Goal: Task Accomplishment & Management: Complete application form

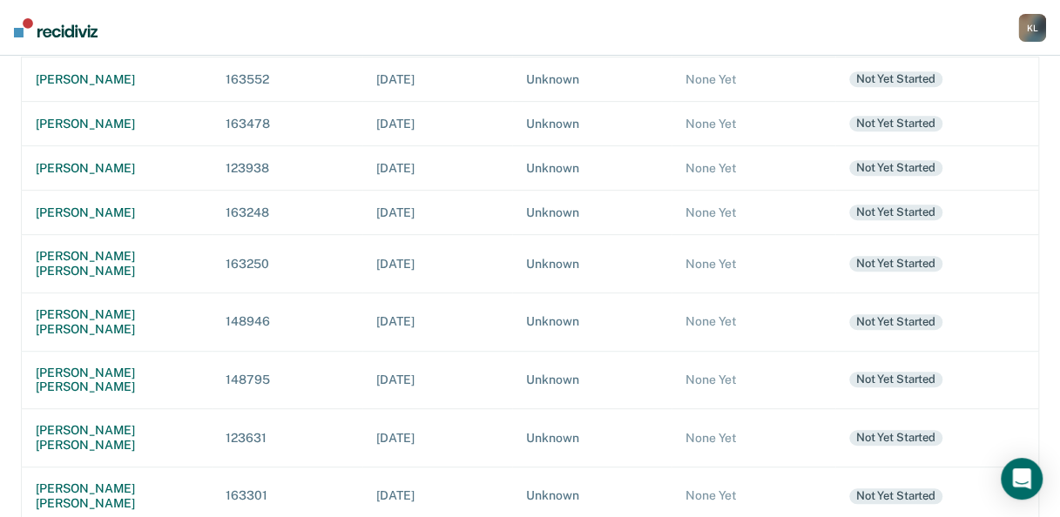
scroll to position [358, 0]
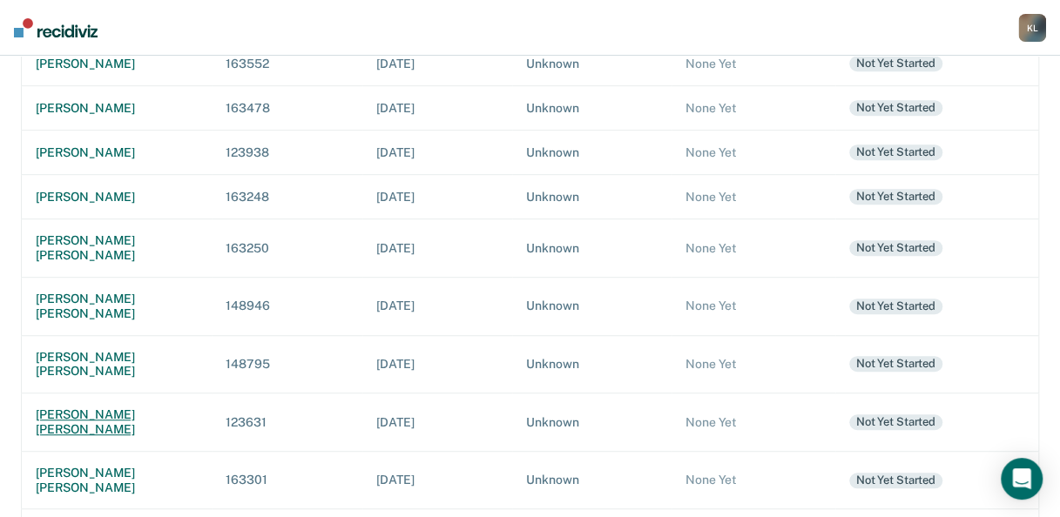
click at [129, 408] on div "[PERSON_NAME] [PERSON_NAME]" at bounding box center [117, 423] width 162 height 30
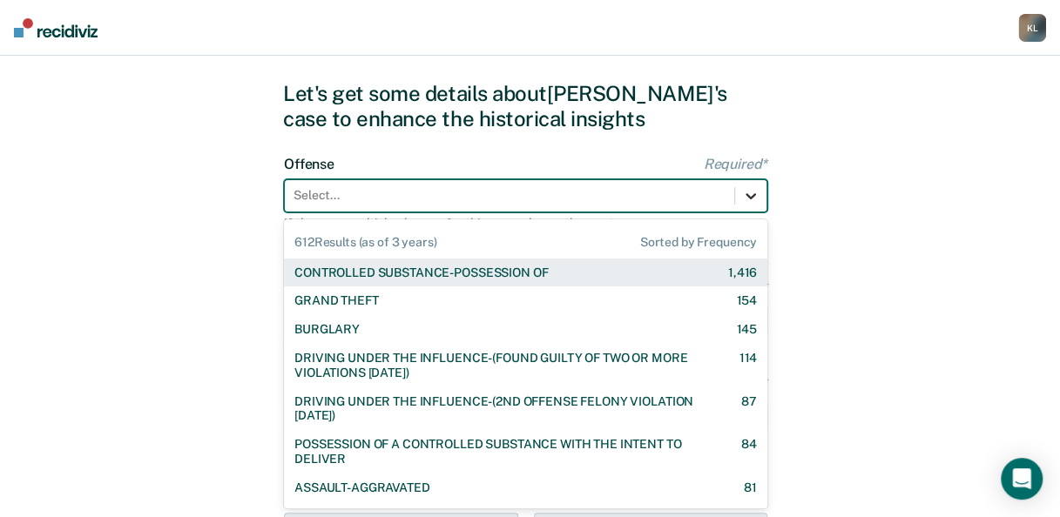
click at [752, 213] on div "612 results available. Use Up and Down to choose options, press Enter to select…" at bounding box center [525, 195] width 483 height 33
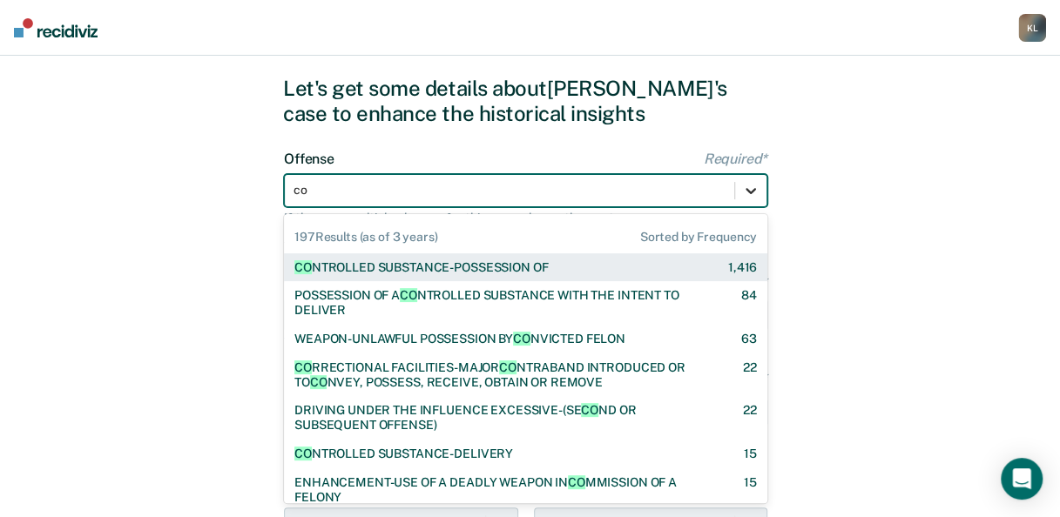
type input "con"
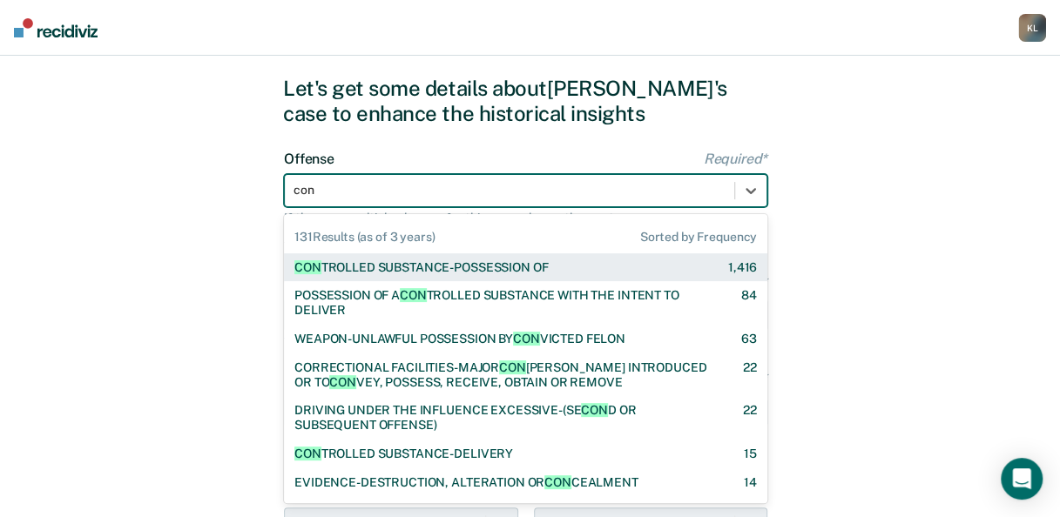
click at [558, 270] on div "CON TROLLED SUBSTANCE-POSSESSION OF 1,416" at bounding box center [525, 267] width 463 height 15
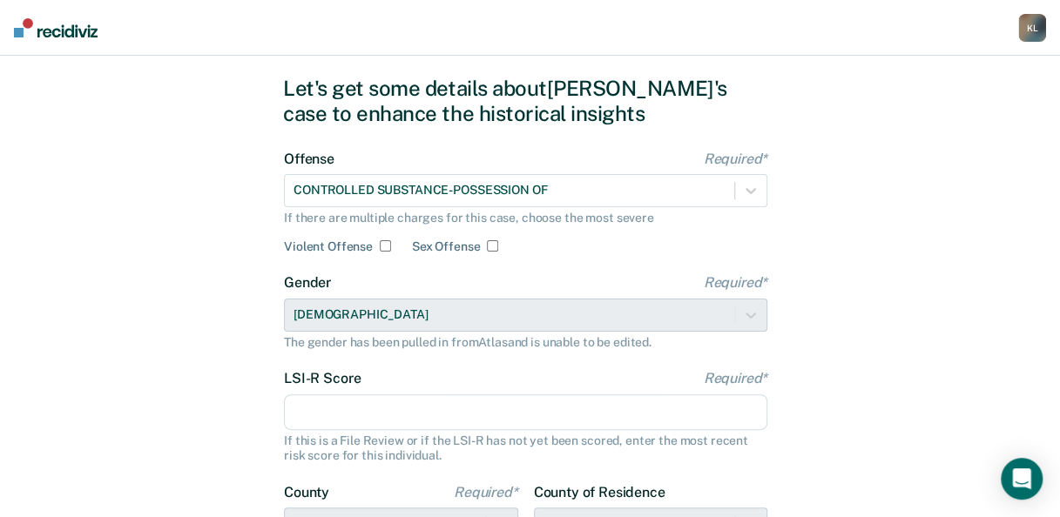
click at [601, 424] on input "LSI-R Score Required*" at bounding box center [525, 413] width 483 height 37
type input "32"
click at [827, 349] on div "Let's get some details about [PERSON_NAME]'s case to enhance the historical ins…" at bounding box center [530, 405] width 1060 height 785
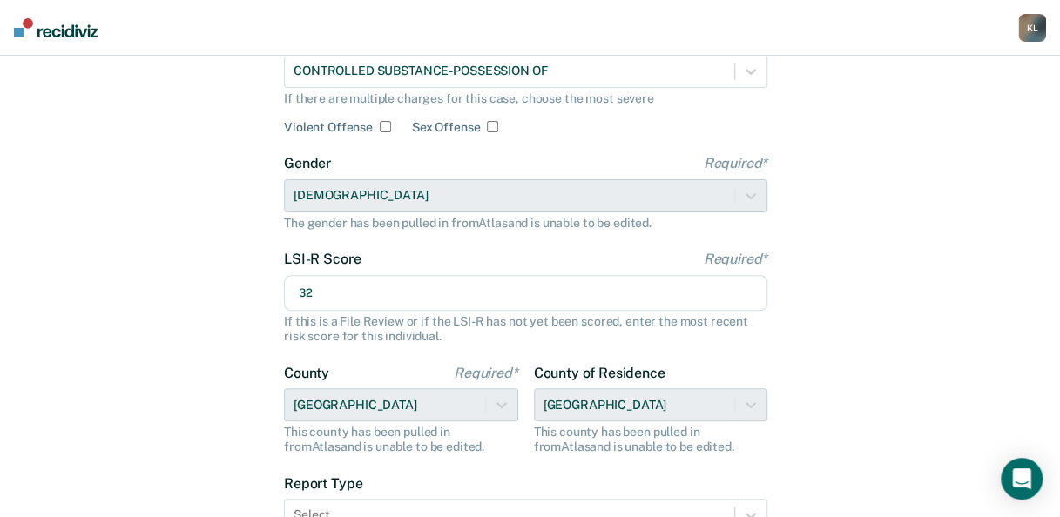
scroll to position [310, 0]
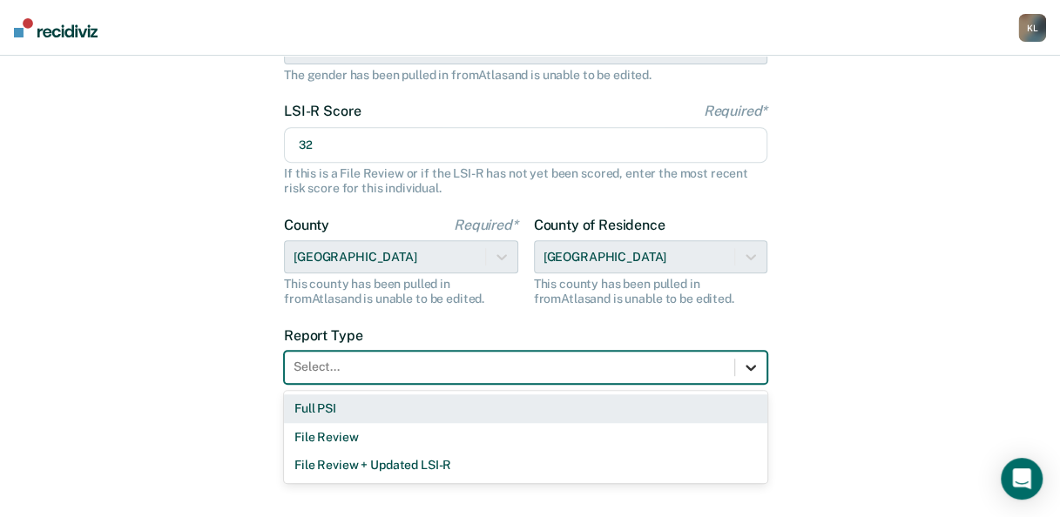
click at [753, 371] on icon at bounding box center [750, 367] width 17 height 17
click at [317, 418] on div "Full PSI" at bounding box center [525, 409] width 483 height 29
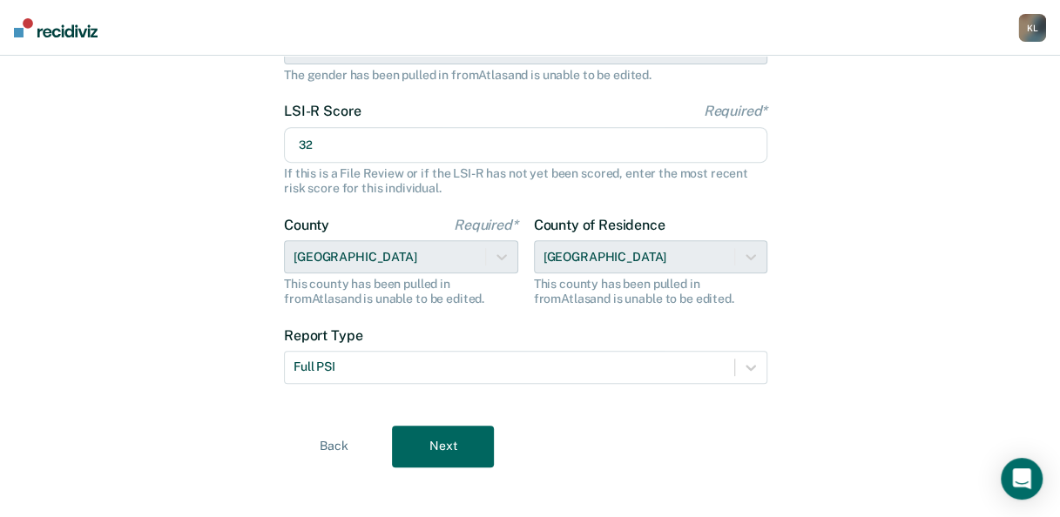
click at [411, 454] on button "Next" at bounding box center [443, 447] width 102 height 42
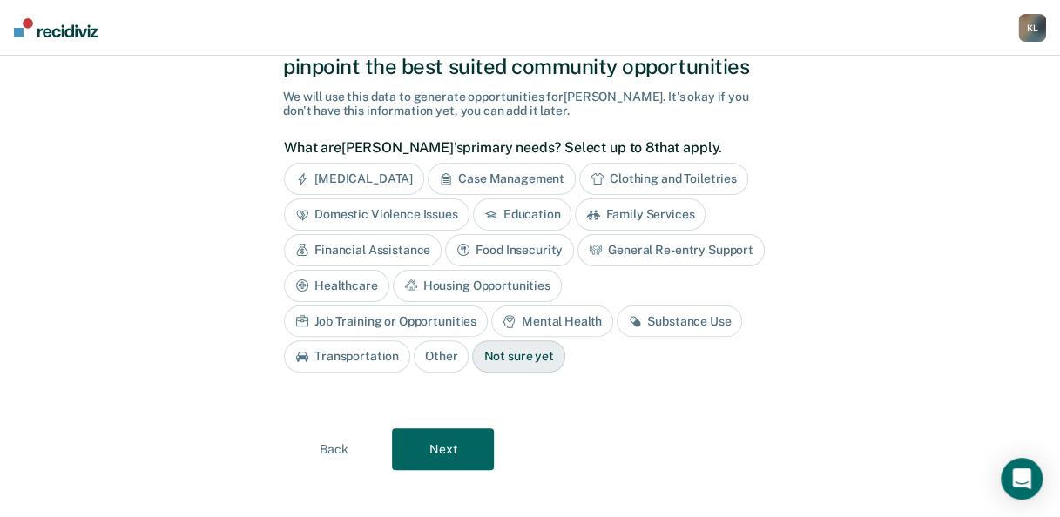
click at [531, 182] on div "Case Management" at bounding box center [502, 179] width 148 height 32
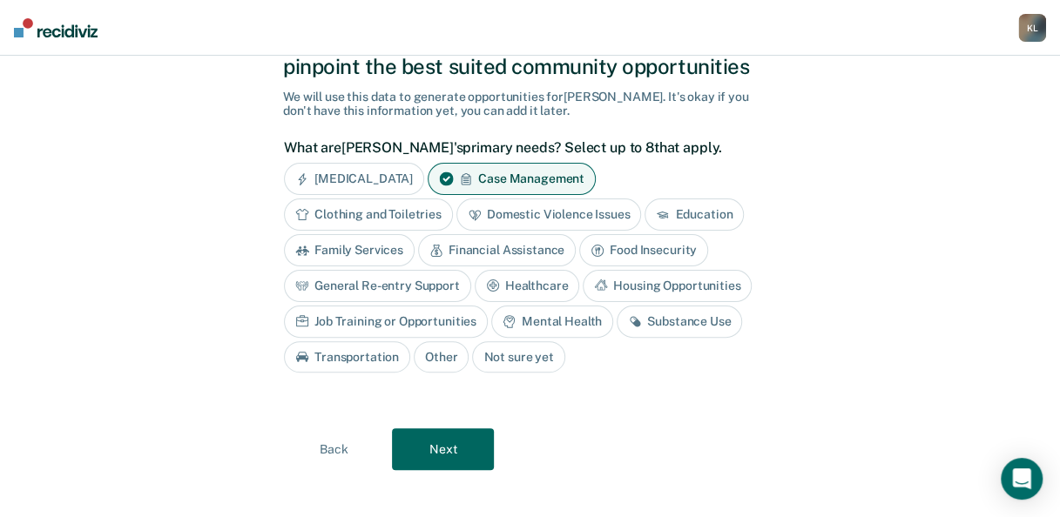
click at [498, 250] on div "Financial Assistance" at bounding box center [497, 250] width 158 height 32
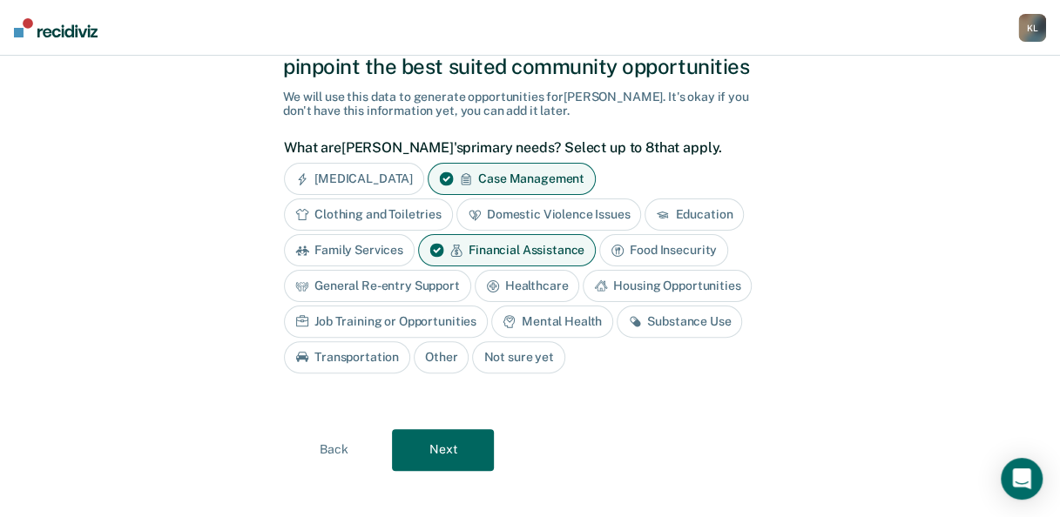
click at [627, 280] on div "Housing Opportunities" at bounding box center [667, 286] width 169 height 32
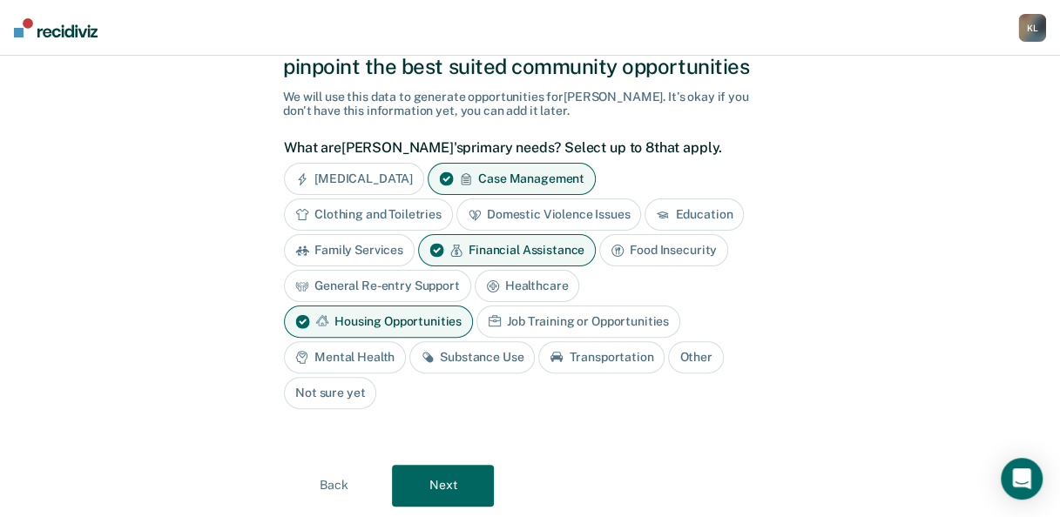
click at [406, 341] on div "Mental Health" at bounding box center [345, 357] width 122 height 32
click at [555, 341] on div "Substance Use" at bounding box center [491, 357] width 125 height 32
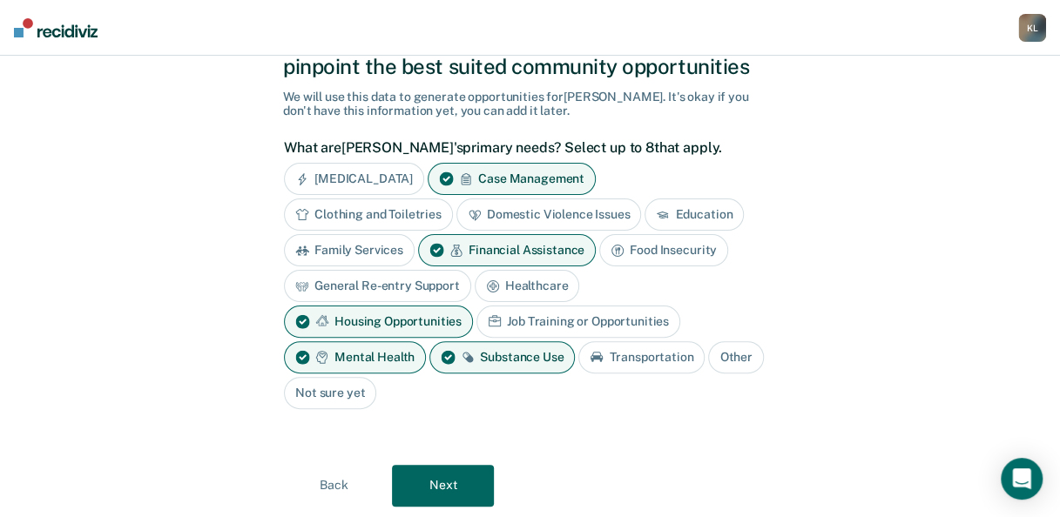
click at [524, 283] on div "Healthcare" at bounding box center [527, 286] width 105 height 32
click at [456, 490] on button "Next" at bounding box center [443, 486] width 102 height 42
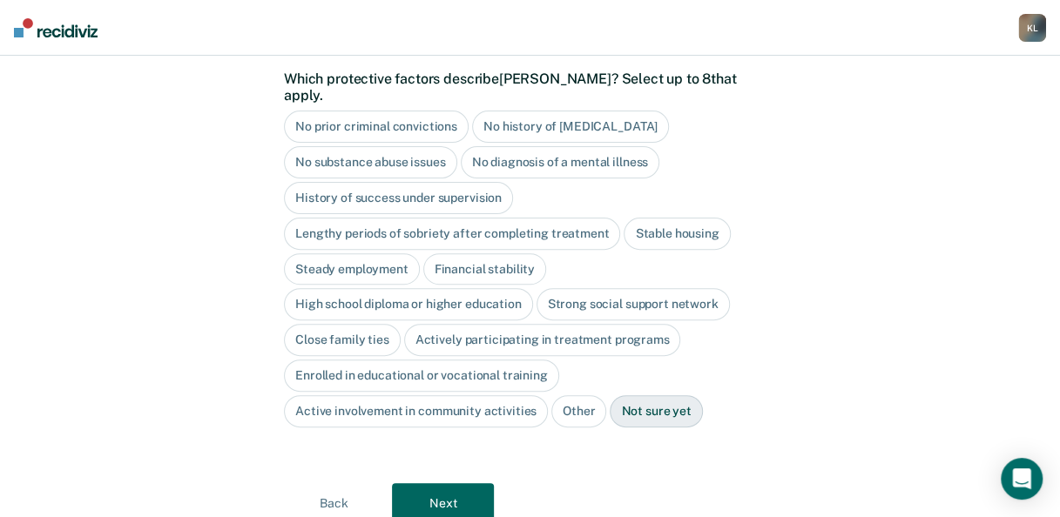
click at [475, 483] on button "Next" at bounding box center [443, 504] width 102 height 42
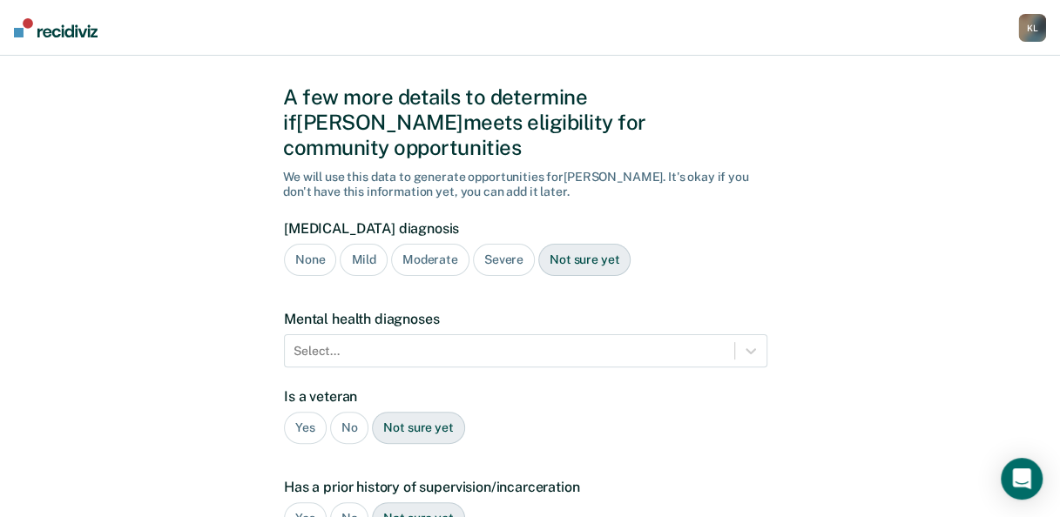
scroll to position [25, 0]
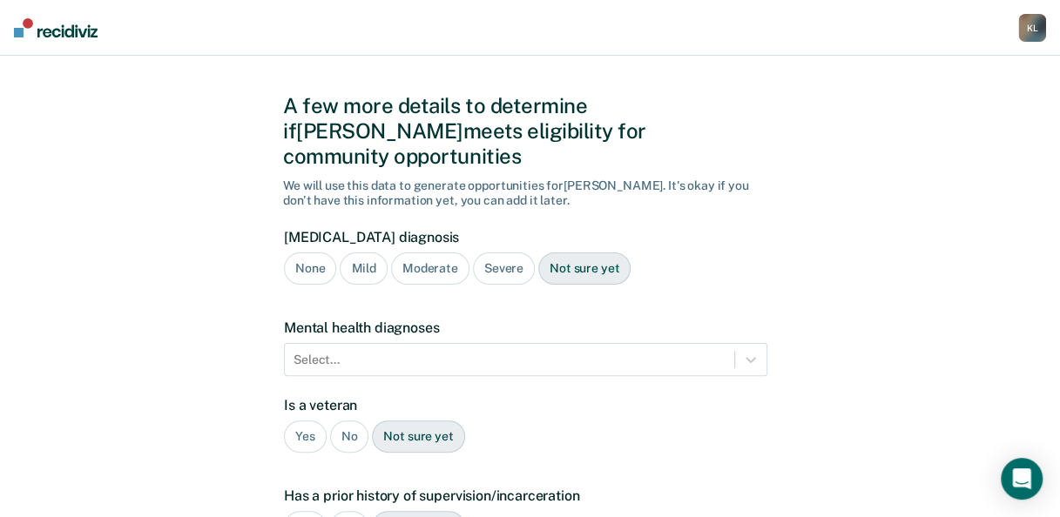
click at [503, 253] on div "Severe" at bounding box center [504, 269] width 62 height 32
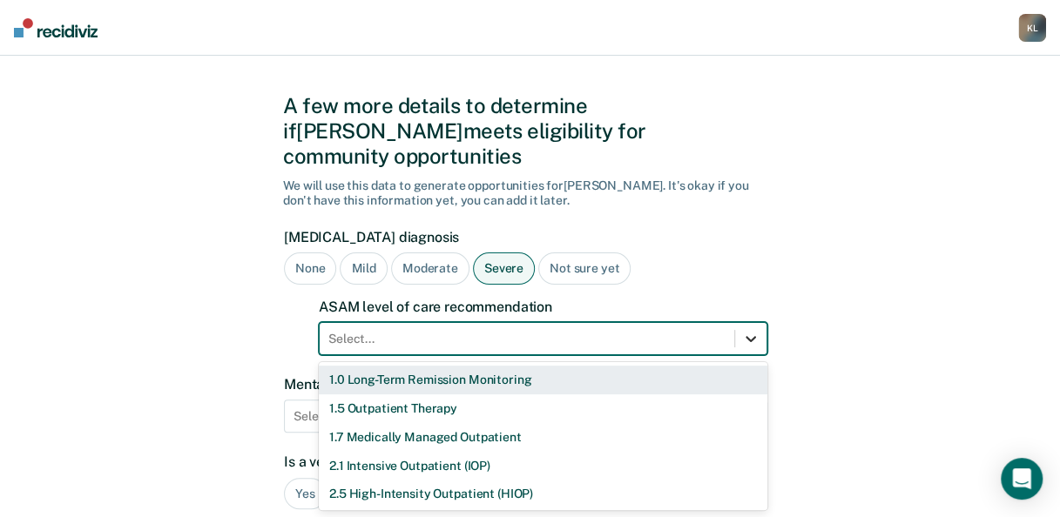
scroll to position [113, 0]
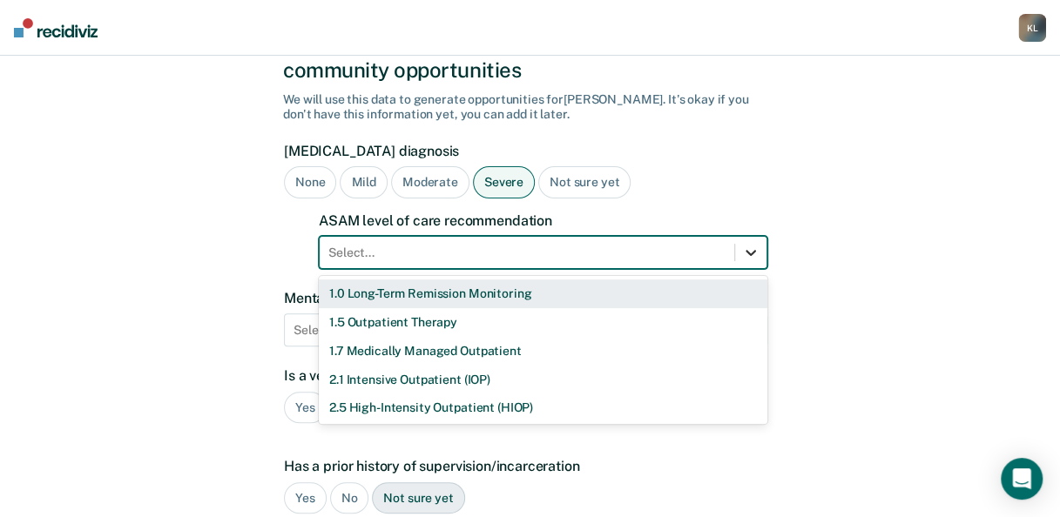
click at [757, 269] on div "11 results available. Use Up and Down to choose options, press Enter to select …" at bounding box center [543, 252] width 449 height 33
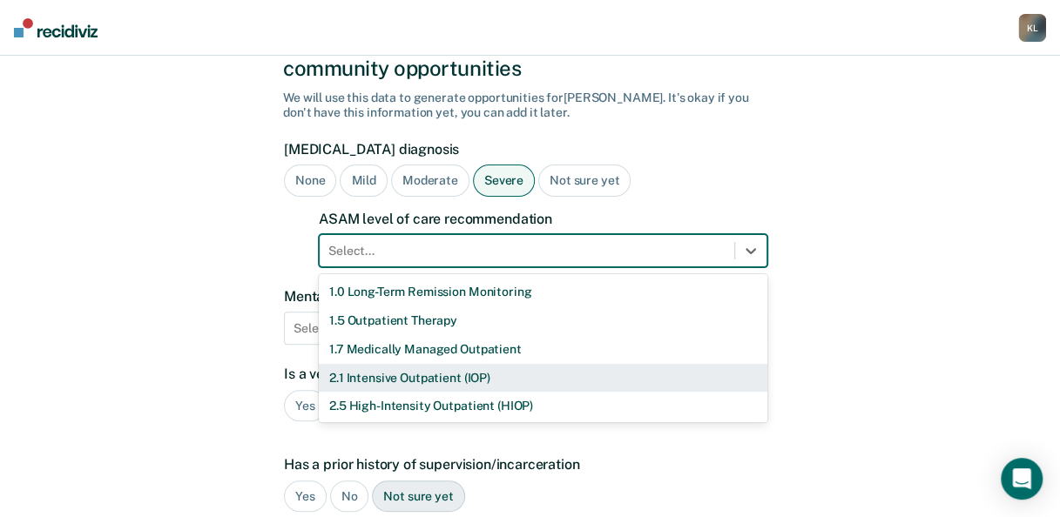
click at [408, 364] on div "2.1 Intensive Outpatient (IOP)" at bounding box center [543, 378] width 449 height 29
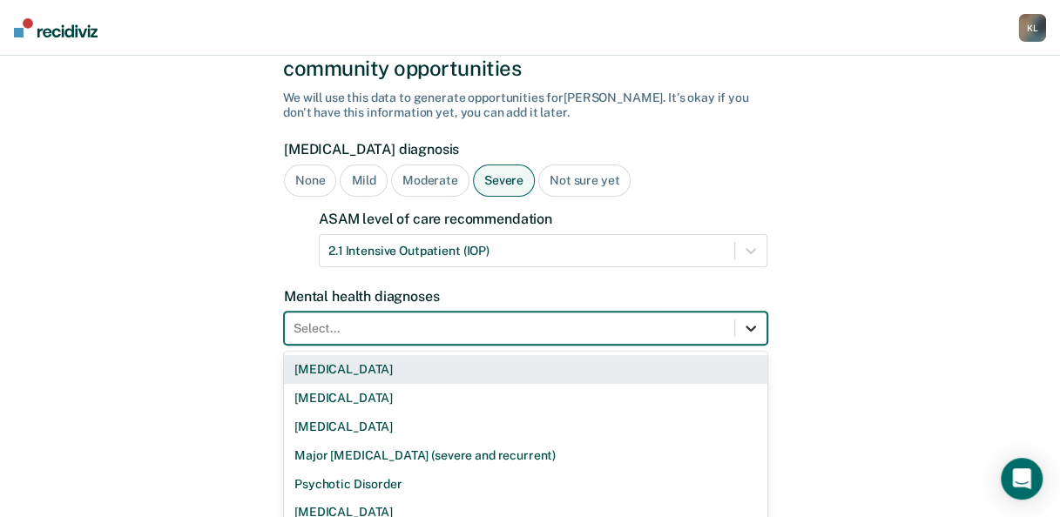
scroll to position [190, 0]
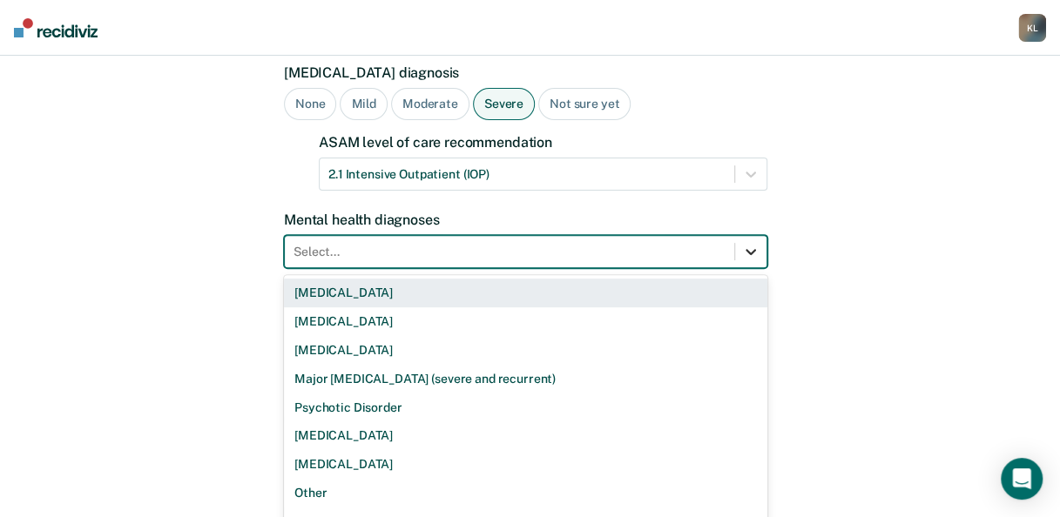
click at [754, 268] on div "9 results available. Use Up and Down to choose options, press Enter to select t…" at bounding box center [525, 251] width 483 height 33
click at [559, 279] on div "[MEDICAL_DATA]" at bounding box center [525, 293] width 483 height 29
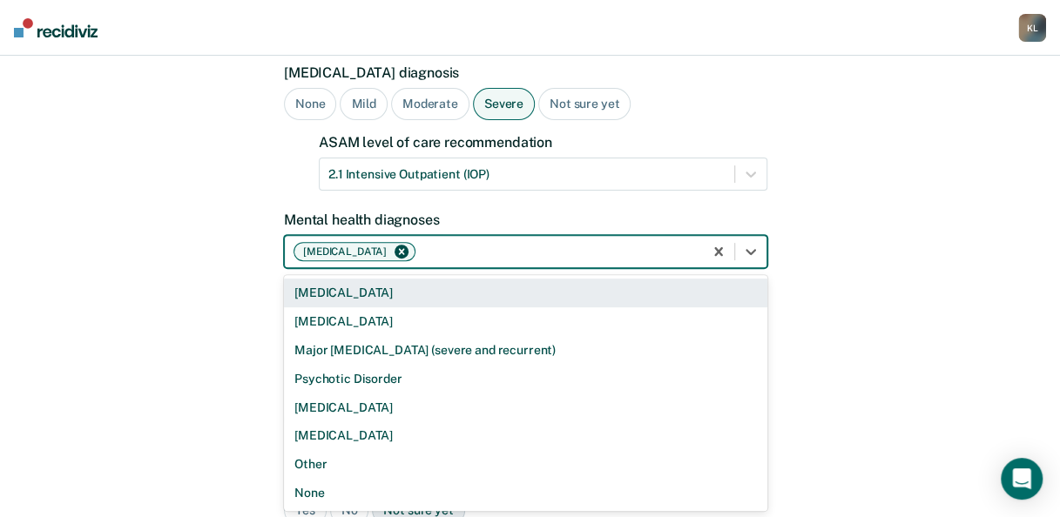
click at [511, 243] on div at bounding box center [556, 252] width 275 height 18
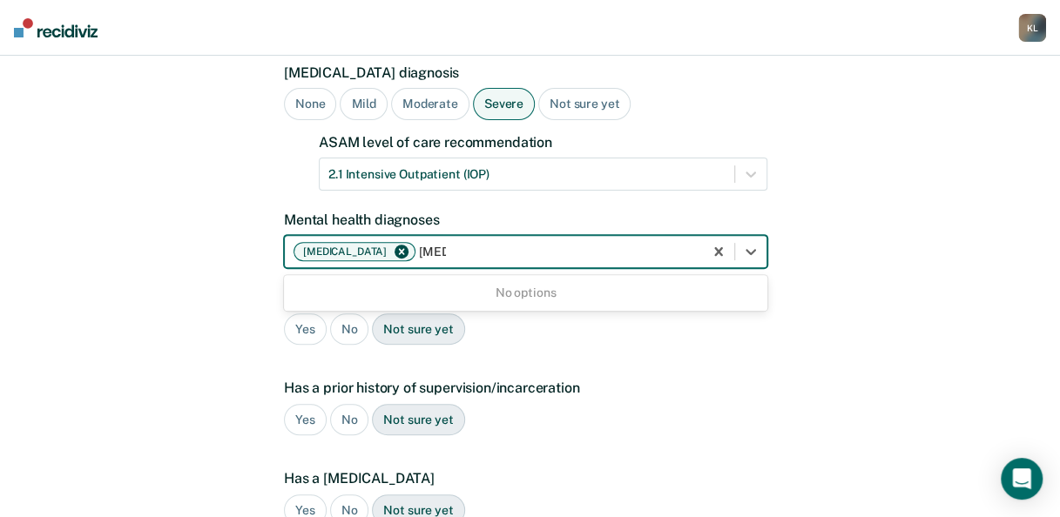
type input "[MEDICAL_DATA]"
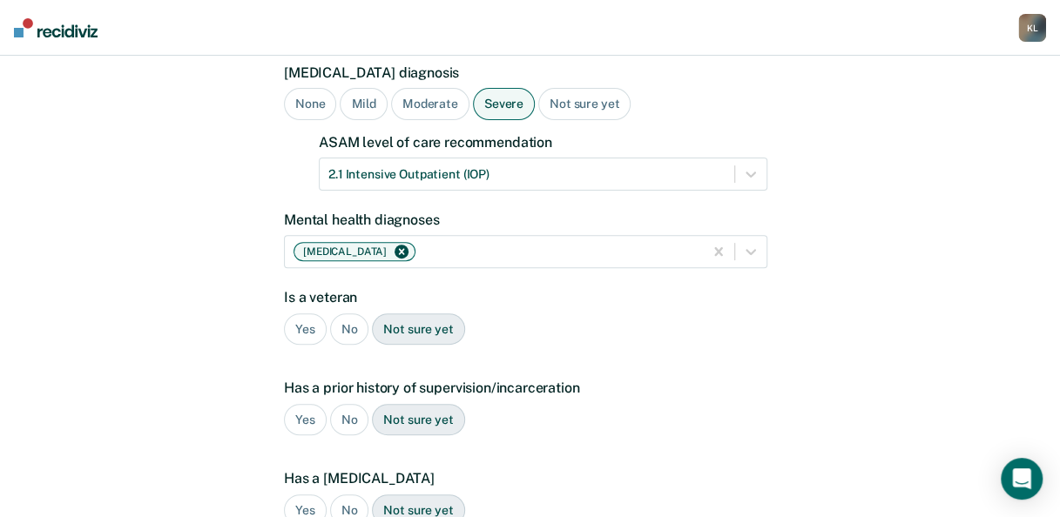
click at [896, 206] on div "A few more details to determine if [PERSON_NAME] meets eligibility for communit…" at bounding box center [530, 367] width 1060 height 1002
click at [346, 314] on div "No" at bounding box center [349, 330] width 39 height 32
click at [303, 404] on div "Yes" at bounding box center [305, 420] width 43 height 32
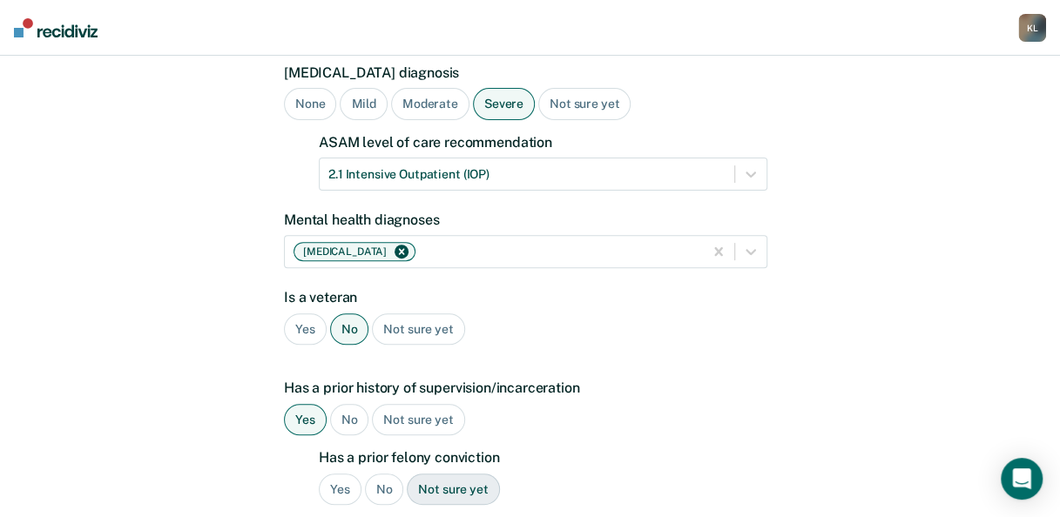
click at [341, 474] on div "Yes" at bounding box center [340, 490] width 43 height 32
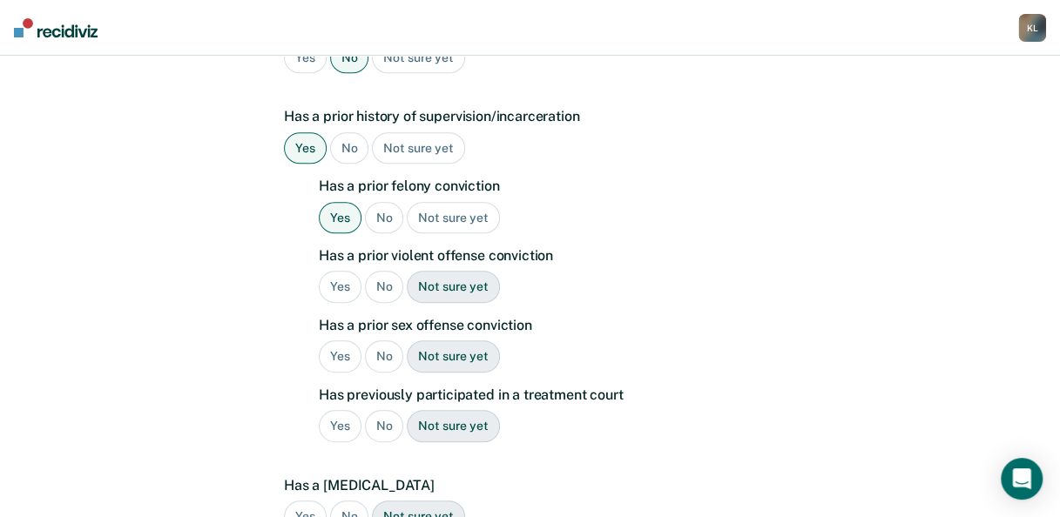
scroll to position [473, 0]
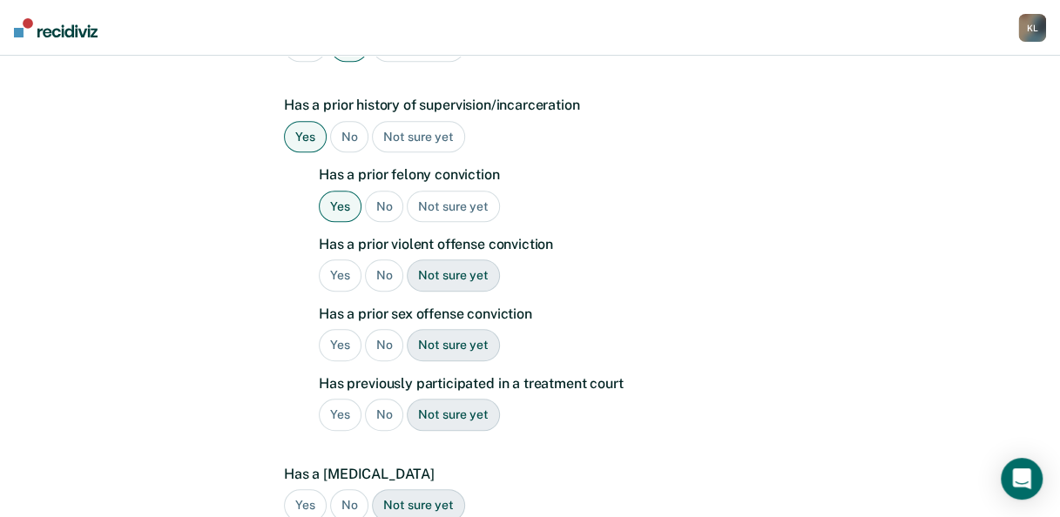
click at [382, 260] on div "No" at bounding box center [384, 276] width 39 height 32
click at [385, 329] on div "No" at bounding box center [384, 345] width 39 height 32
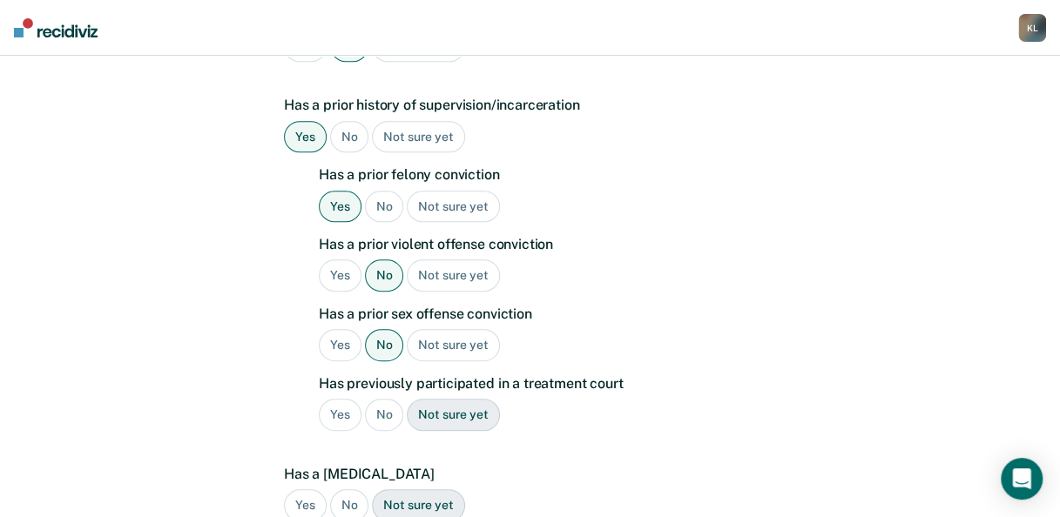
click at [382, 399] on div "No" at bounding box center [384, 415] width 39 height 32
click at [343, 490] on div "No" at bounding box center [349, 506] width 39 height 32
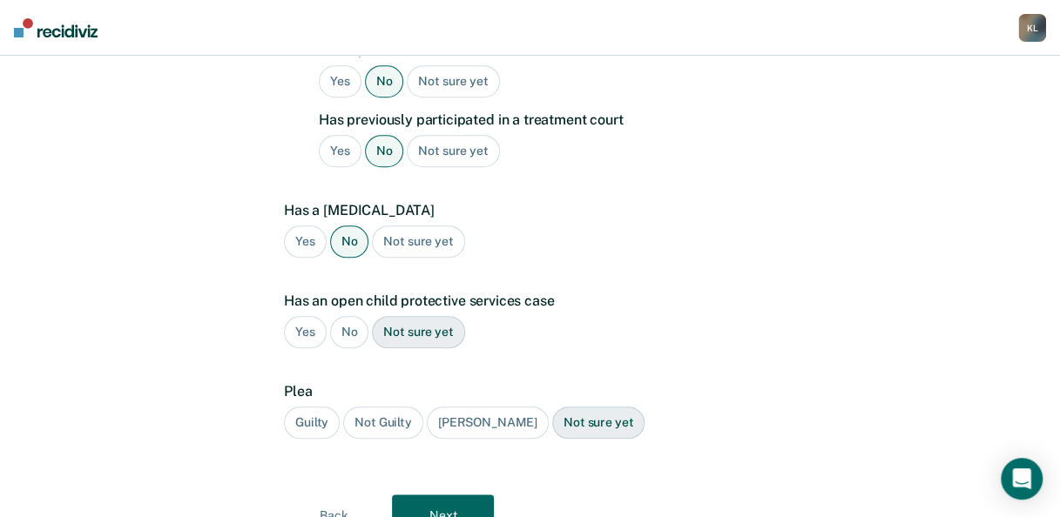
scroll to position [739, 0]
click at [350, 314] on div "No" at bounding box center [349, 330] width 39 height 32
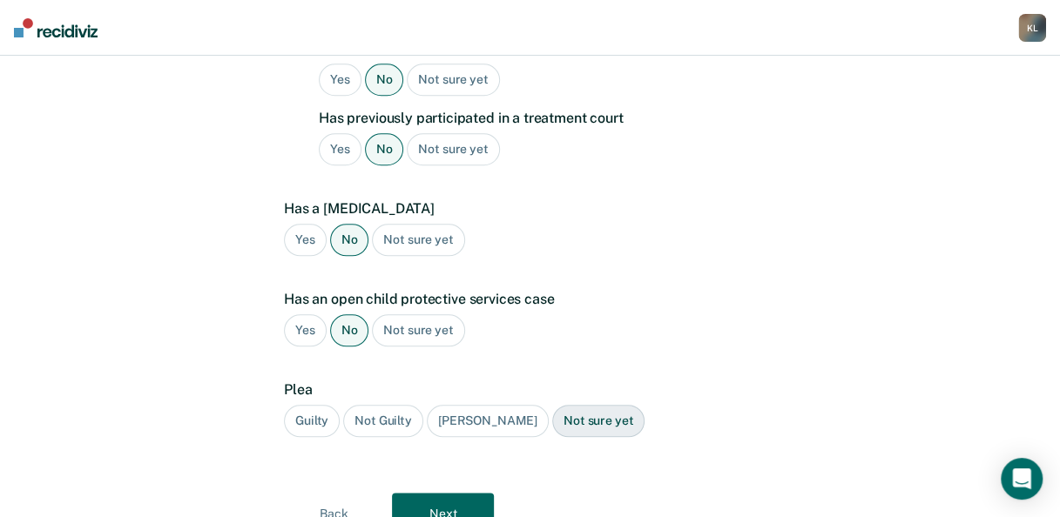
click at [309, 405] on div "Guilty" at bounding box center [312, 421] width 56 height 32
click at [437, 499] on button "Next" at bounding box center [443, 514] width 102 height 42
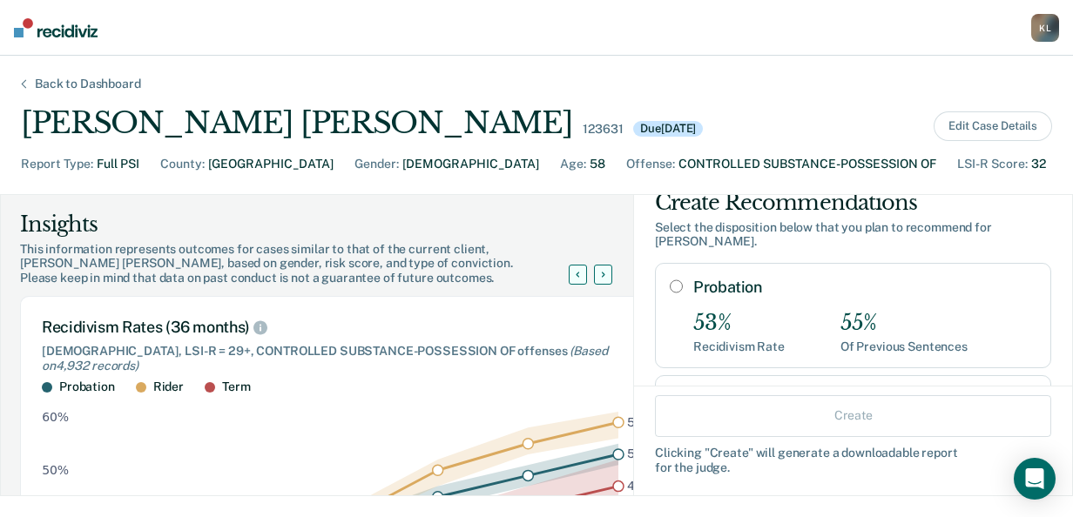
scroll to position [26, 0]
click at [670, 281] on input "Probation" at bounding box center [676, 288] width 13 height 14
radio input "true"
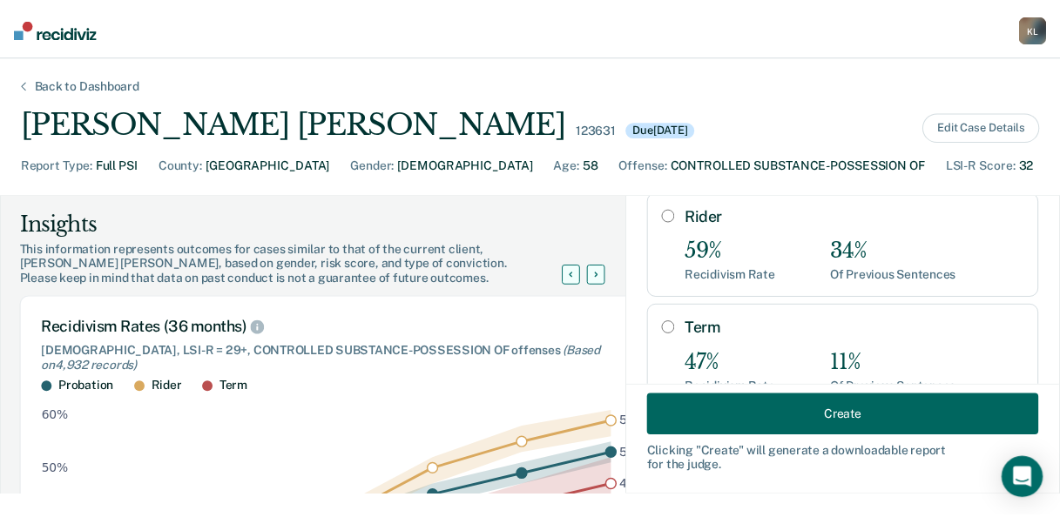
scroll to position [267, 0]
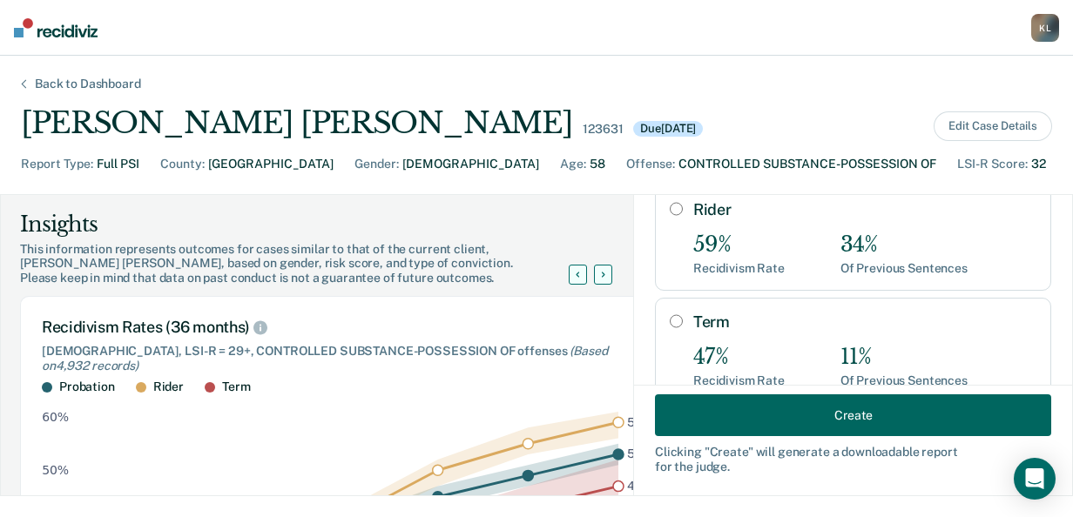
click at [829, 411] on button "Create" at bounding box center [853, 416] width 396 height 42
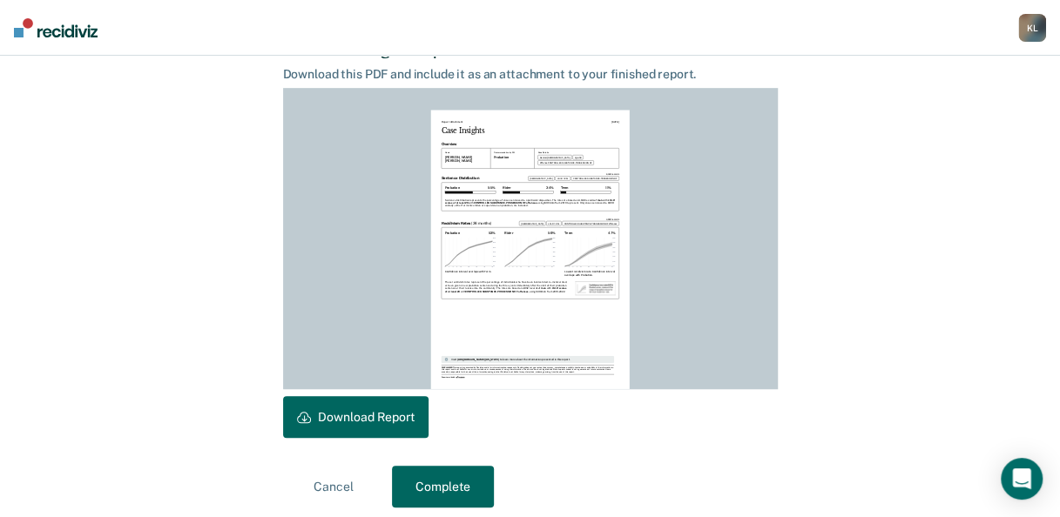
scroll to position [476, 0]
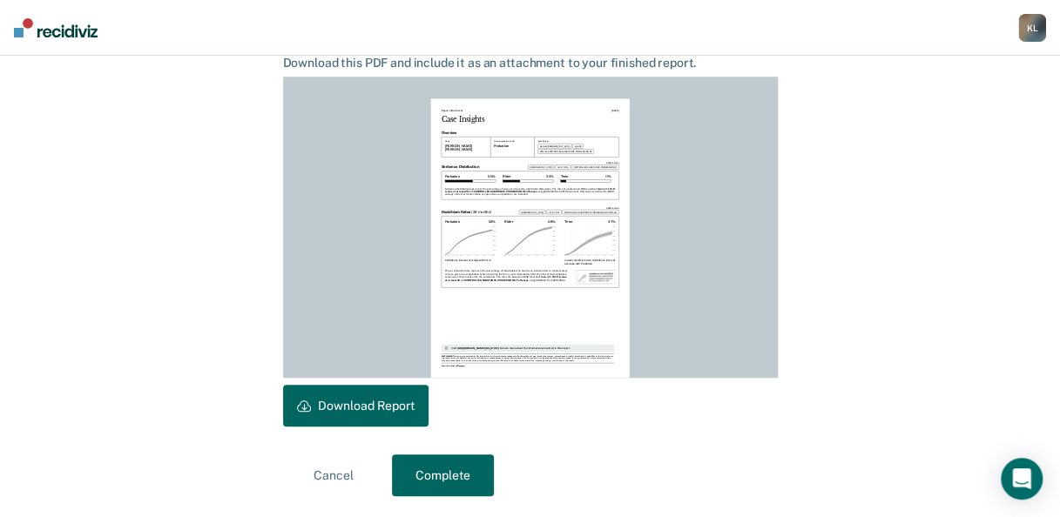
click at [370, 420] on button "Download Report" at bounding box center [355, 406] width 145 height 42
click at [472, 483] on button "Complete" at bounding box center [443, 476] width 102 height 42
